Goal: Check status

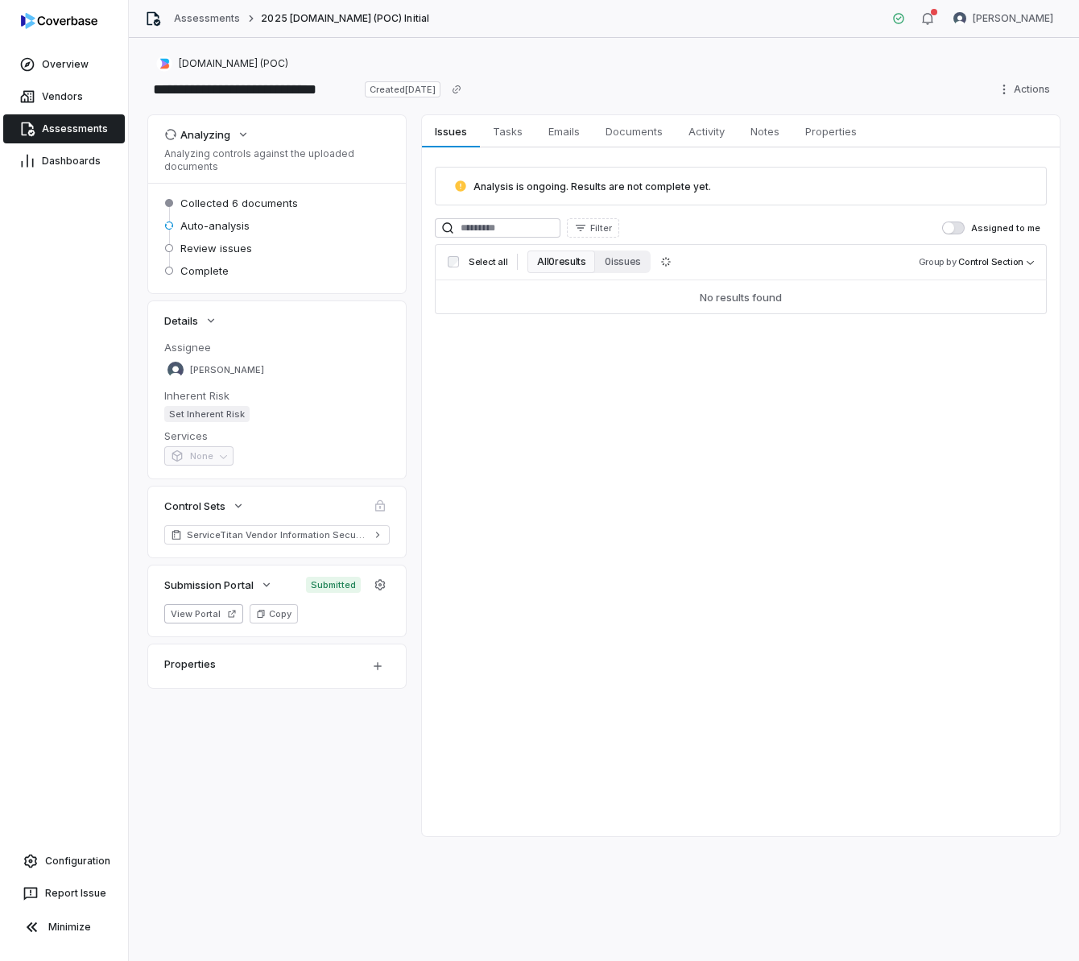
click at [603, 178] on div "Analysis is ongoing. Results are not complete yet." at bounding box center [741, 186] width 612 height 39
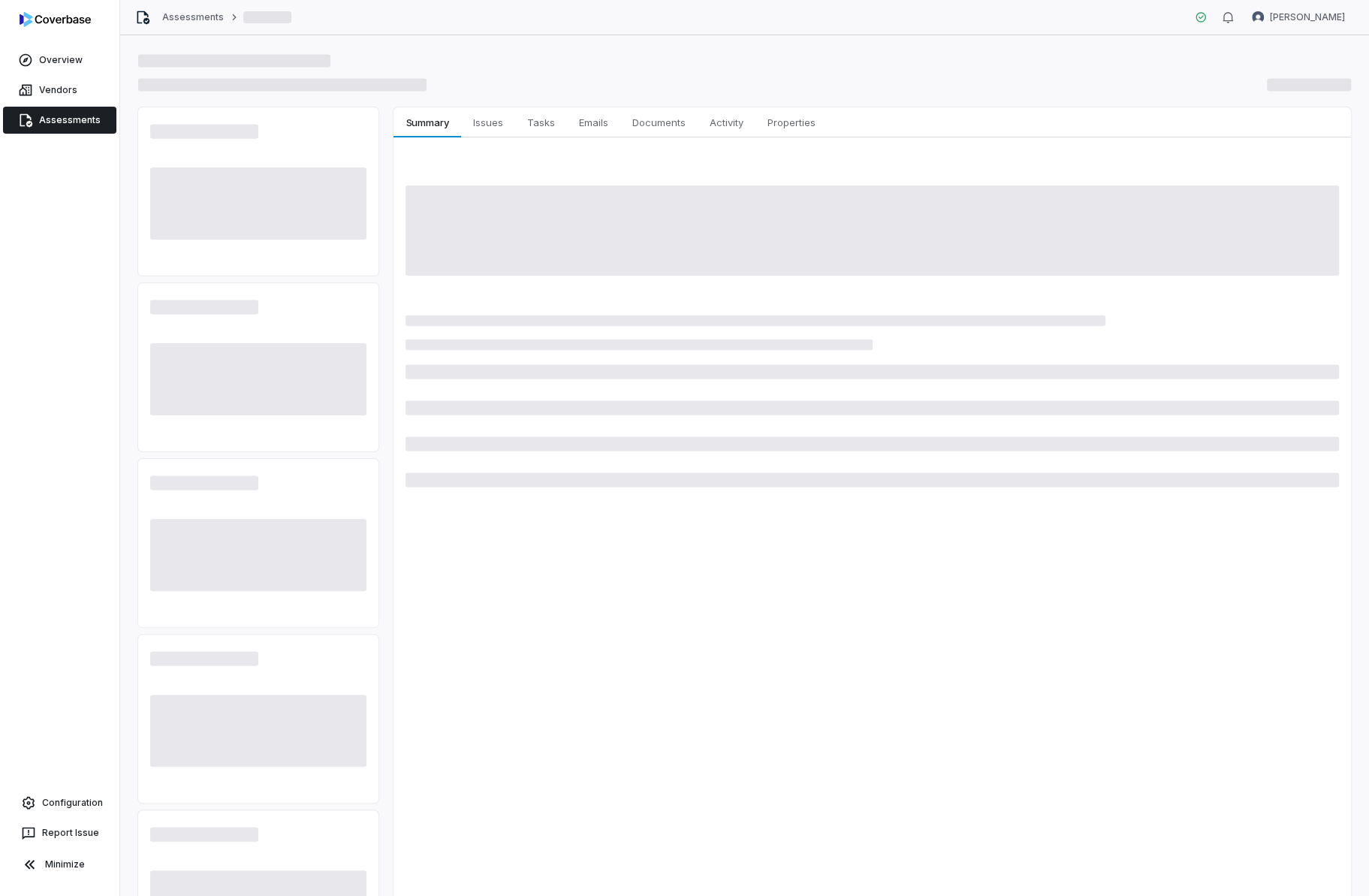
click at [1005, 421] on div at bounding box center [872, 426] width 933 height 132
